Goal: Check status: Check status

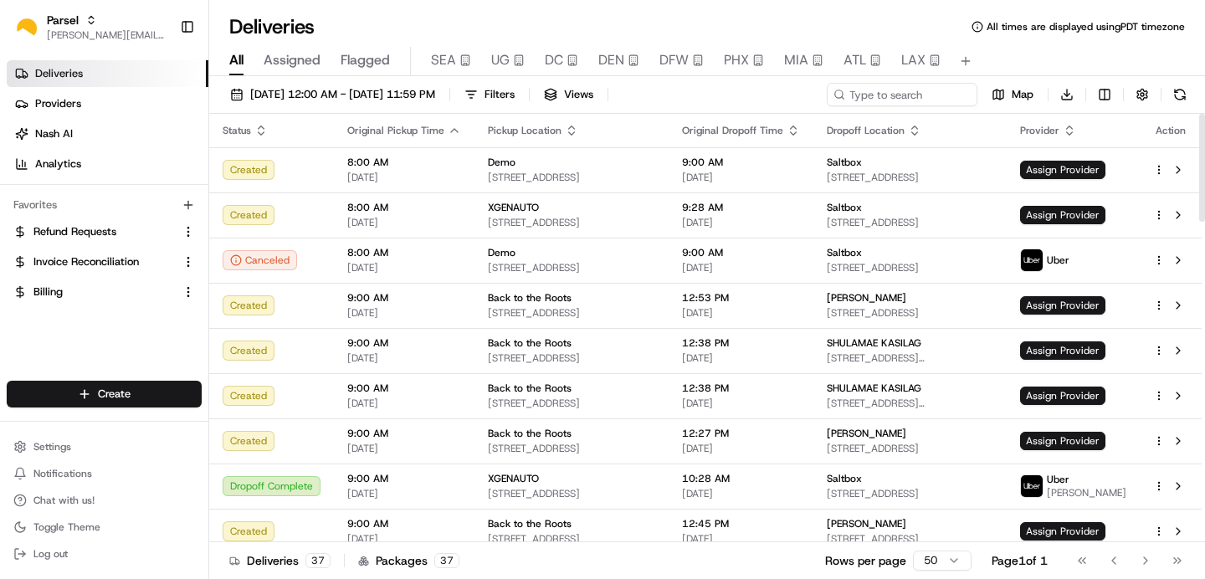
click at [300, 53] on span "Assigned" at bounding box center [292, 60] width 57 height 20
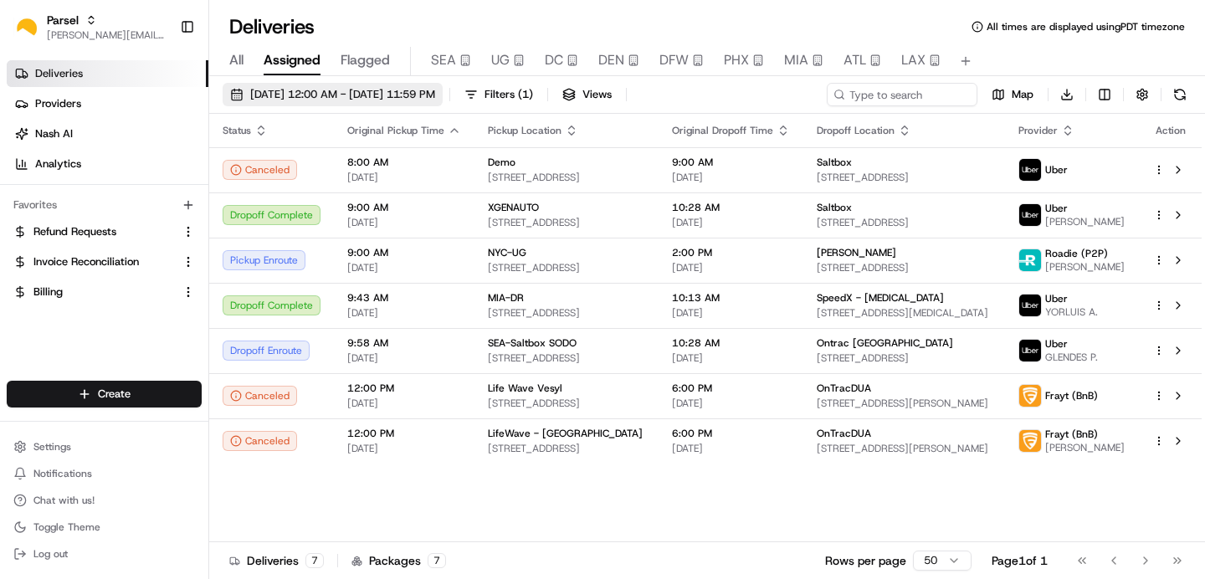
click at [323, 90] on span "08/19/2025 12:00 AM - 08/19/2025 11:59 PM" at bounding box center [342, 94] width 185 height 15
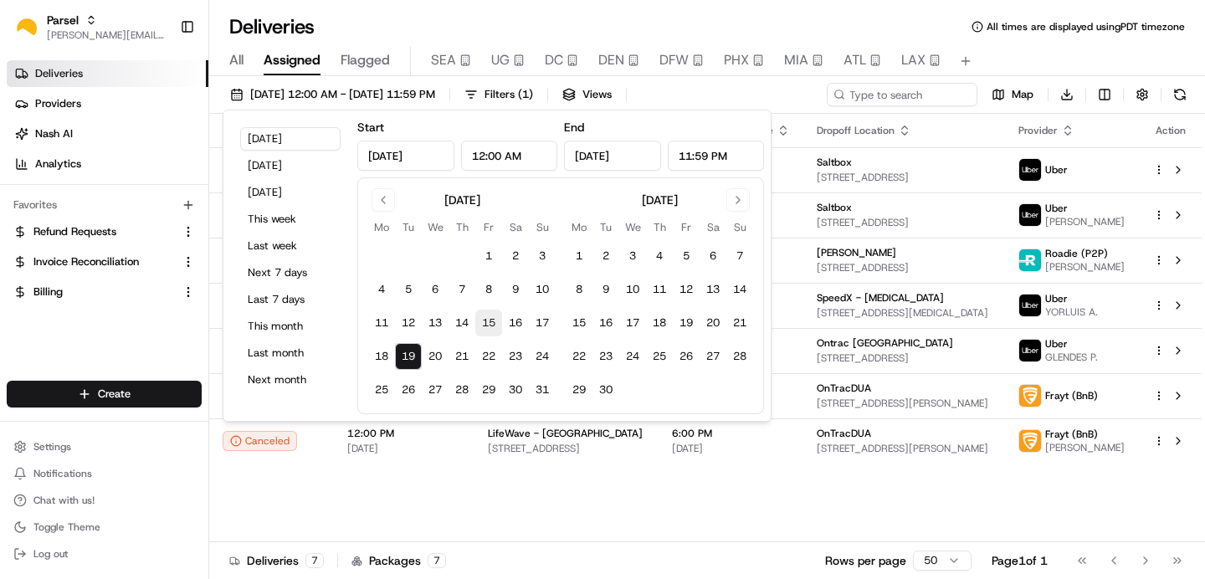
click at [487, 329] on button "15" at bounding box center [488, 323] width 27 height 27
type input "Aug 15, 2025"
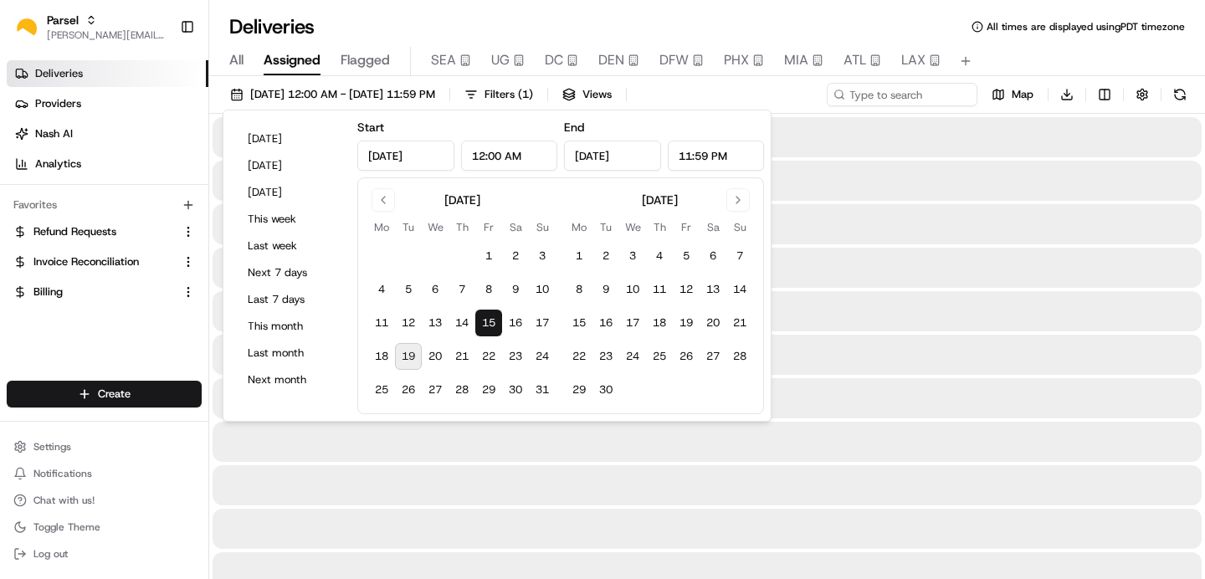
click at [487, 329] on button "15" at bounding box center [488, 323] width 27 height 27
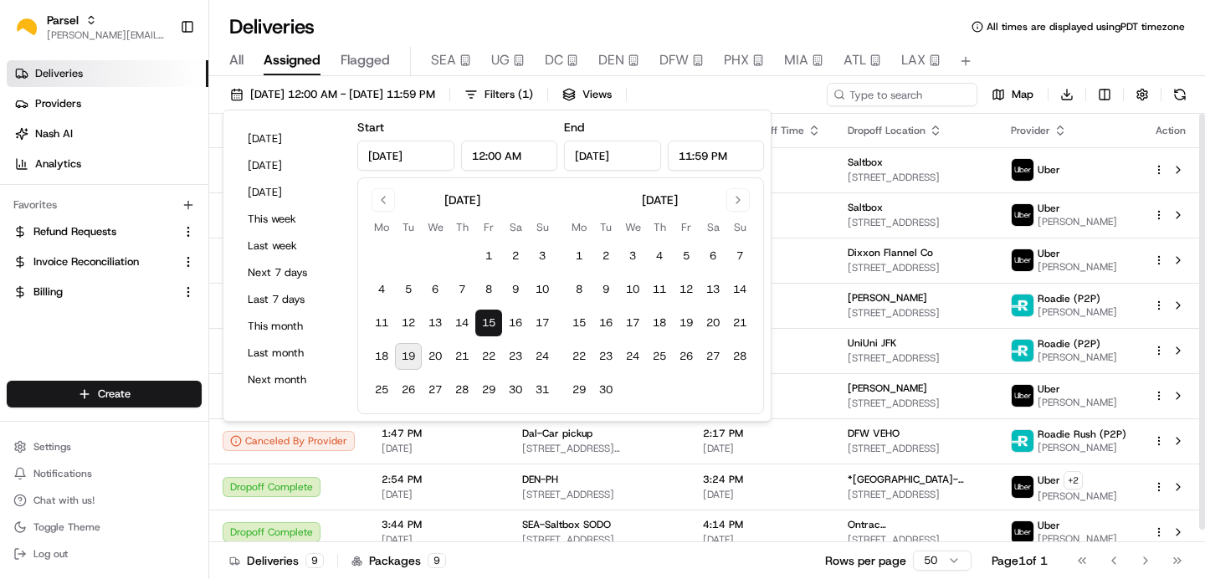
click at [1014, 53] on div "All Assigned Flagged SEA UG DC DEN DFW PHX MIA ATL LAX" at bounding box center [707, 61] width 996 height 29
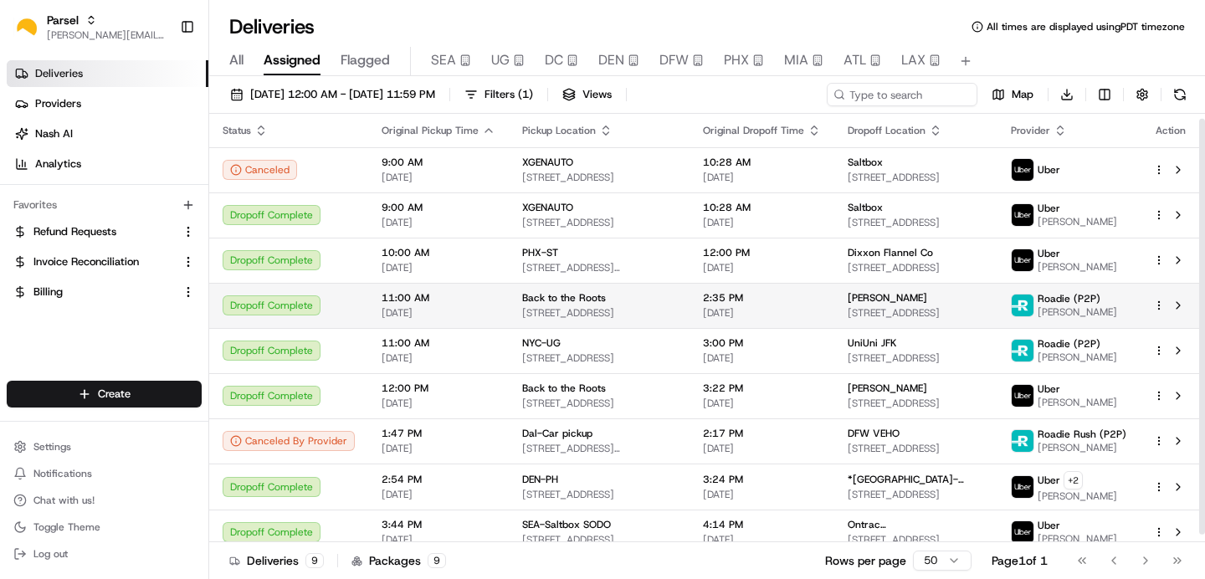
scroll to position [13, 0]
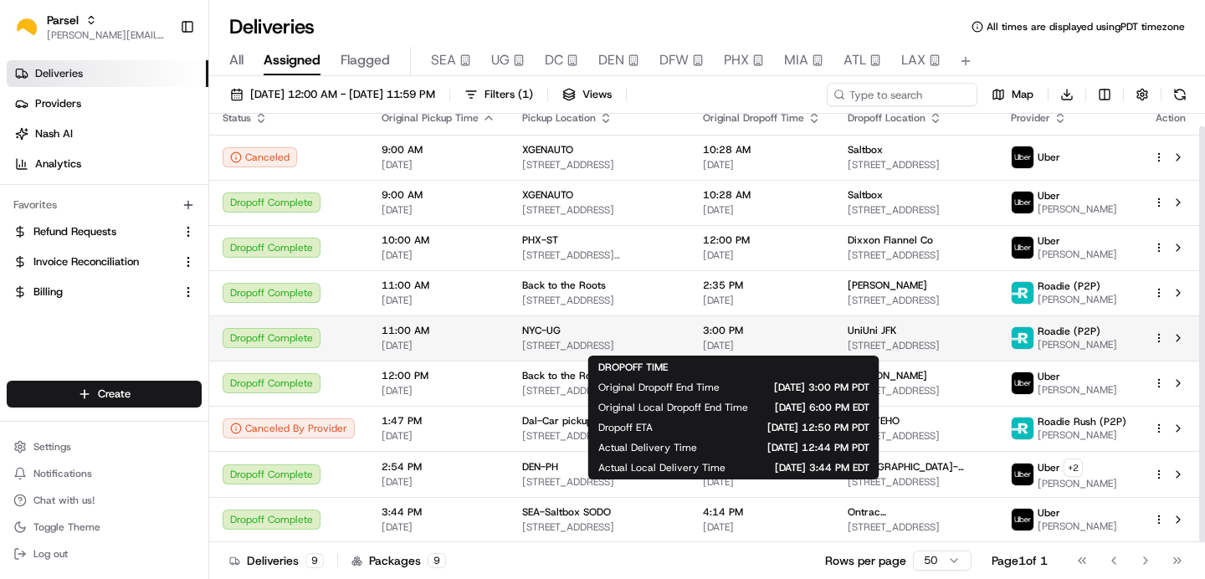
click at [783, 346] on span "[DATE]" at bounding box center [762, 345] width 118 height 13
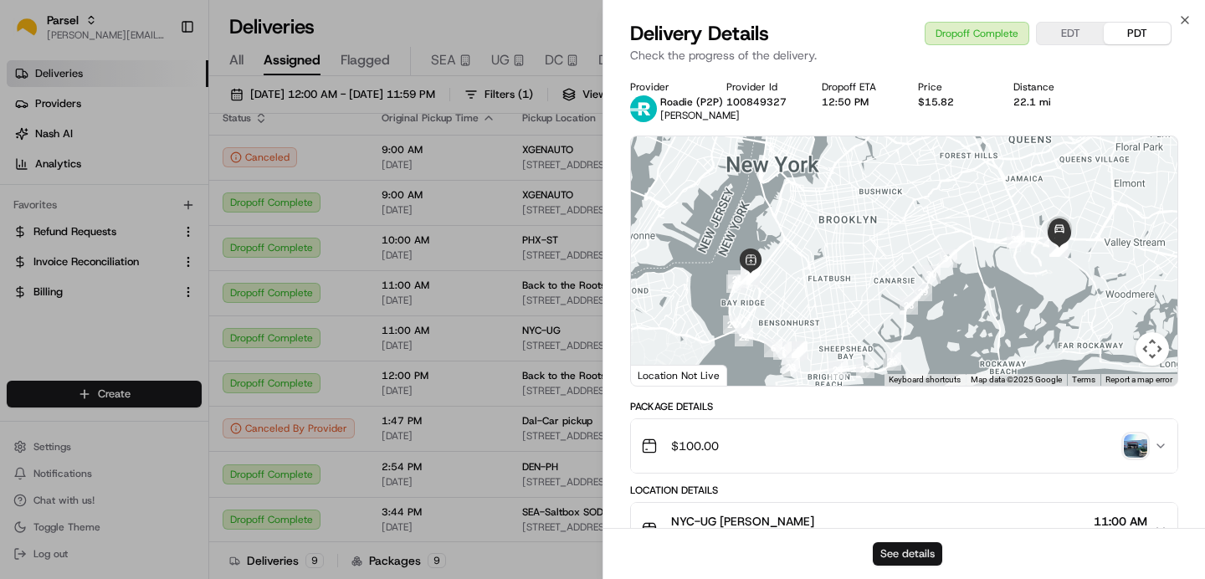
click at [899, 562] on button "See details" at bounding box center [907, 553] width 69 height 23
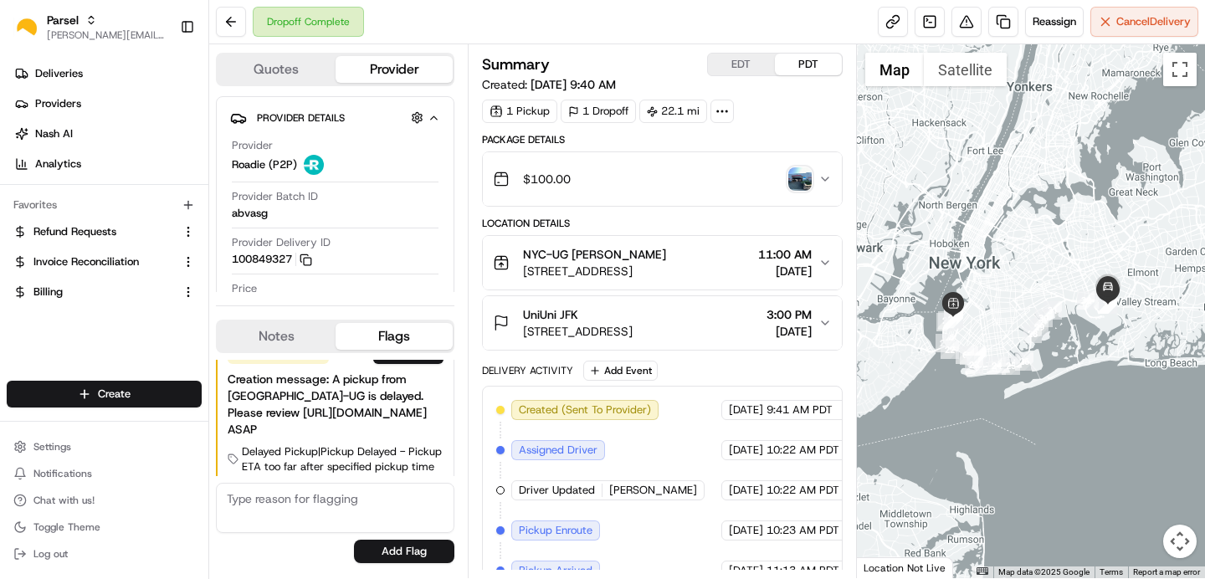
click at [797, 176] on img "button" at bounding box center [800, 178] width 23 height 23
